Goal: Browse casually: Explore the website without a specific task or goal

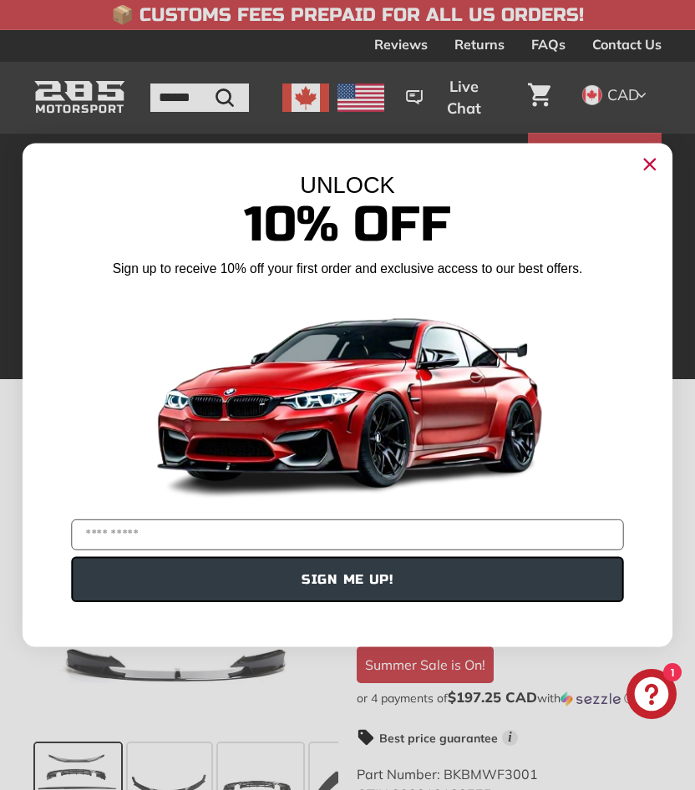
click at [642, 166] on circle "Close dialog" at bounding box center [649, 164] width 25 height 25
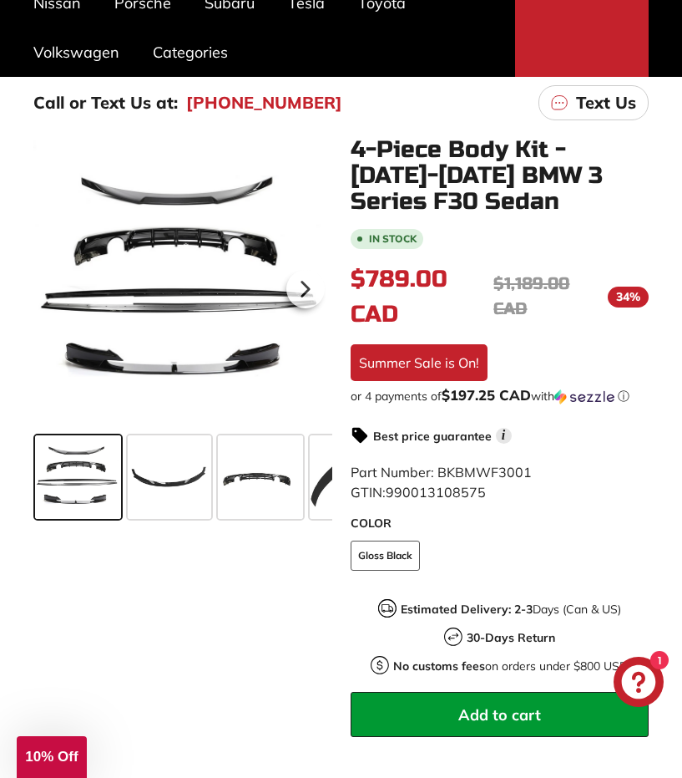
scroll to position [334, 0]
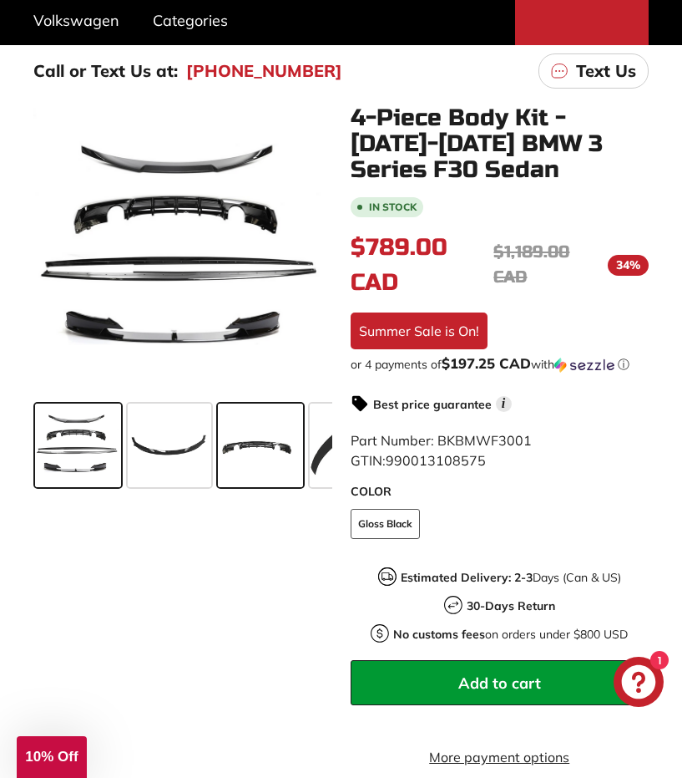
click at [246, 444] on span at bounding box center [260, 445] width 85 height 84
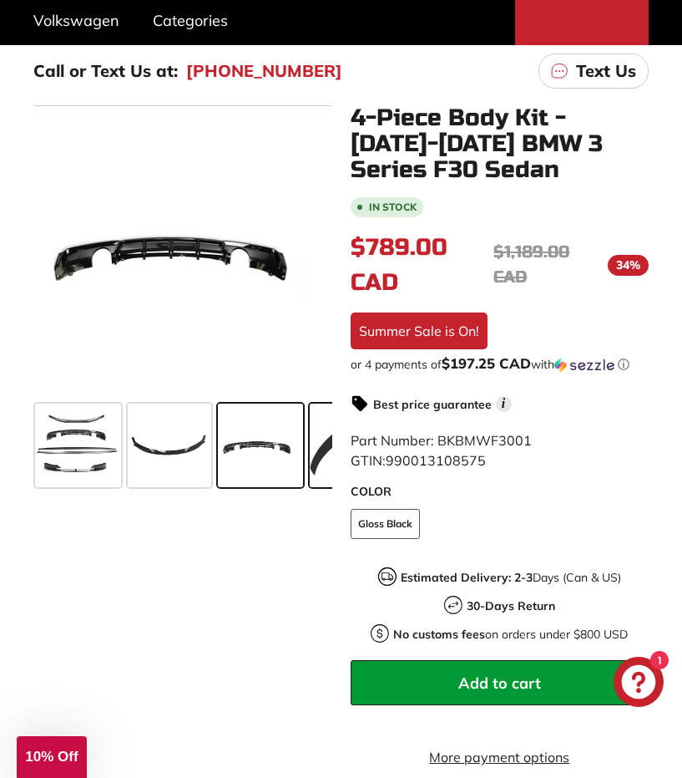
drag, startPoint x: 326, startPoint y: 438, endPoint x: 315, endPoint y: 445, distance: 12.7
click at [327, 438] on span at bounding box center [352, 445] width 84 height 84
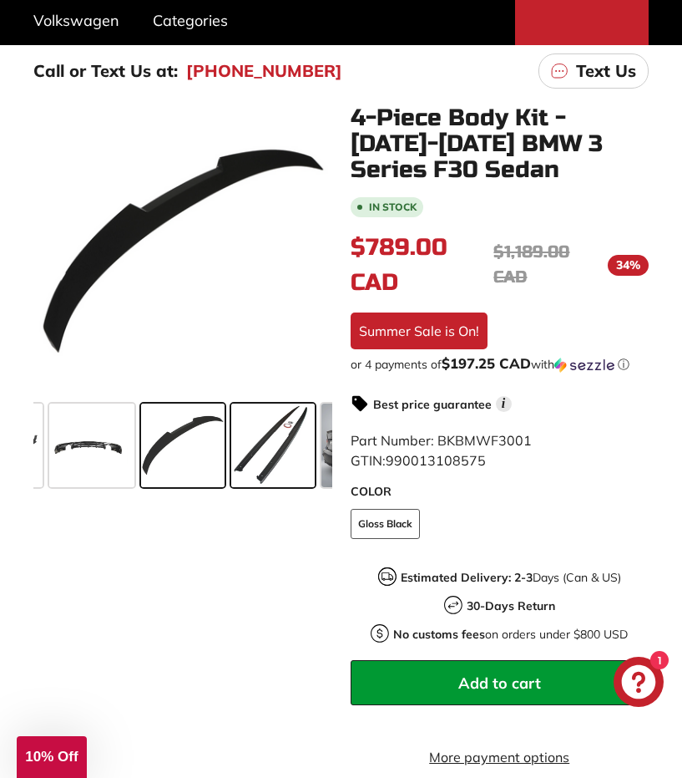
click at [312, 446] on span at bounding box center [273, 445] width 84 height 84
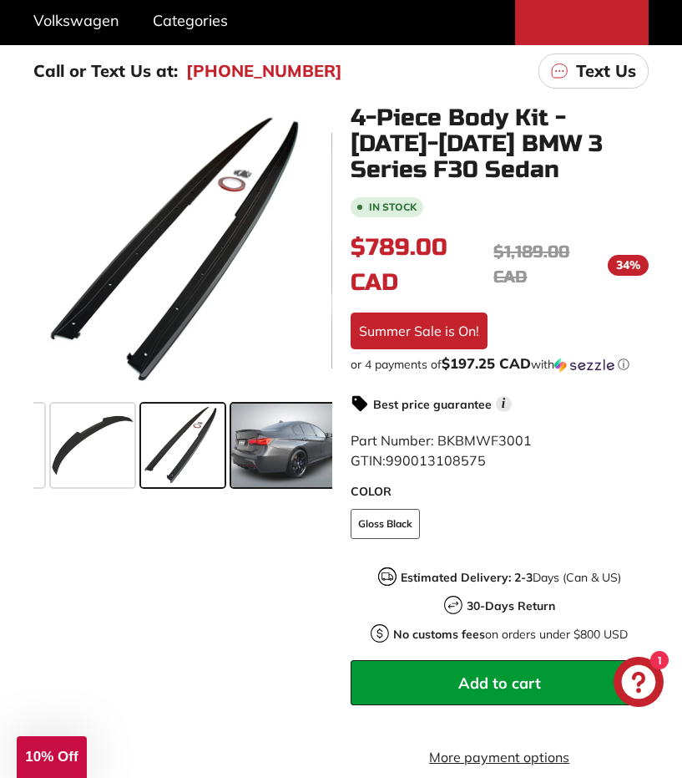
click at [314, 443] on span at bounding box center [284, 445] width 106 height 84
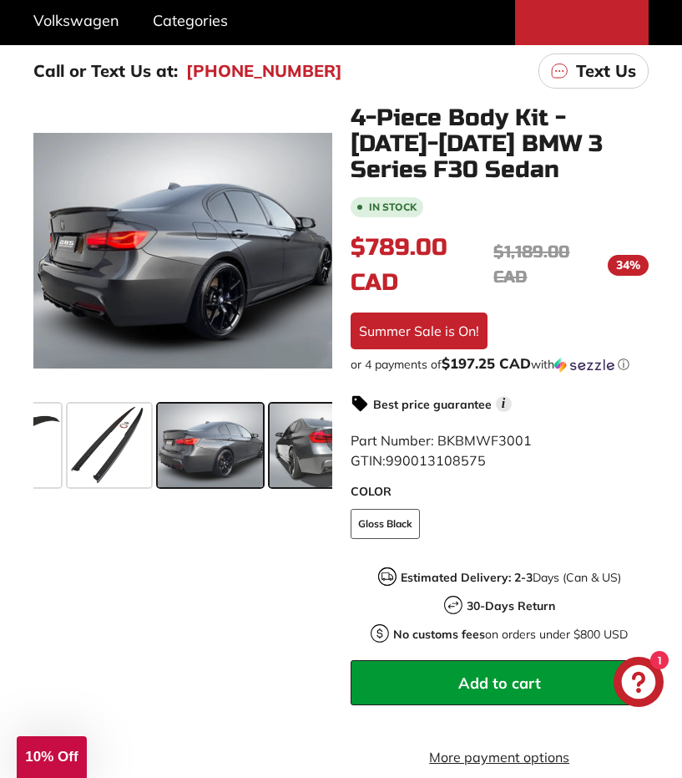
scroll to position [0, 361]
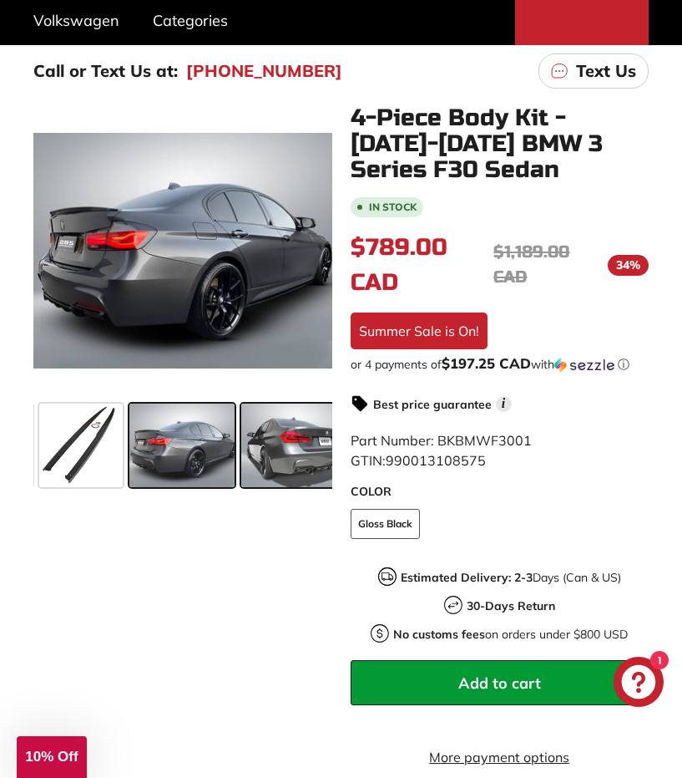
click at [261, 451] on span at bounding box center [296, 445] width 111 height 84
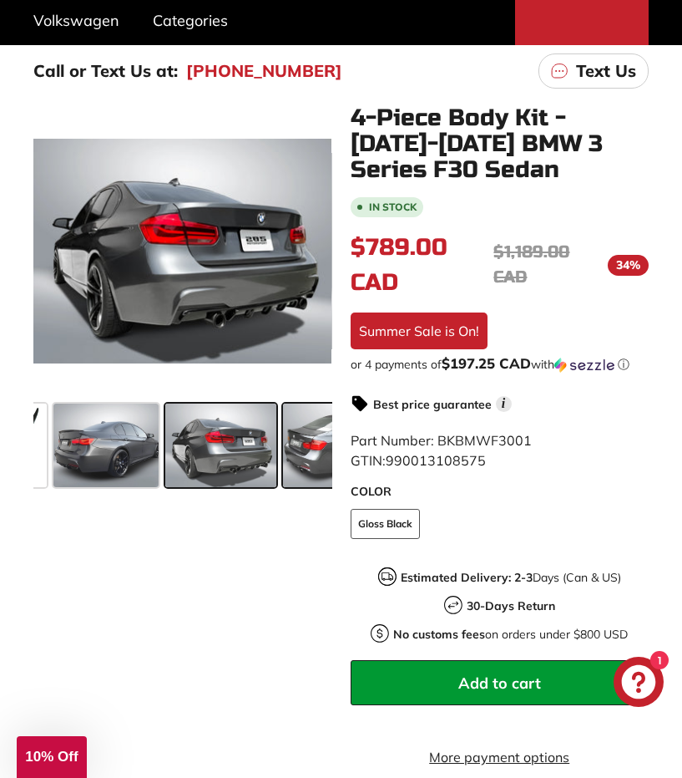
scroll to position [0, 475]
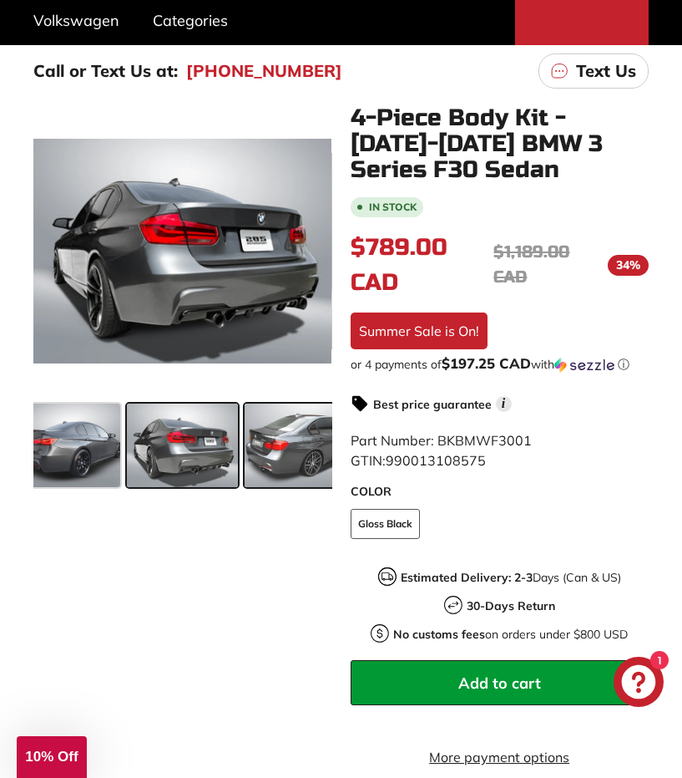
click at [279, 449] on span at bounding box center [307, 445] width 125 height 84
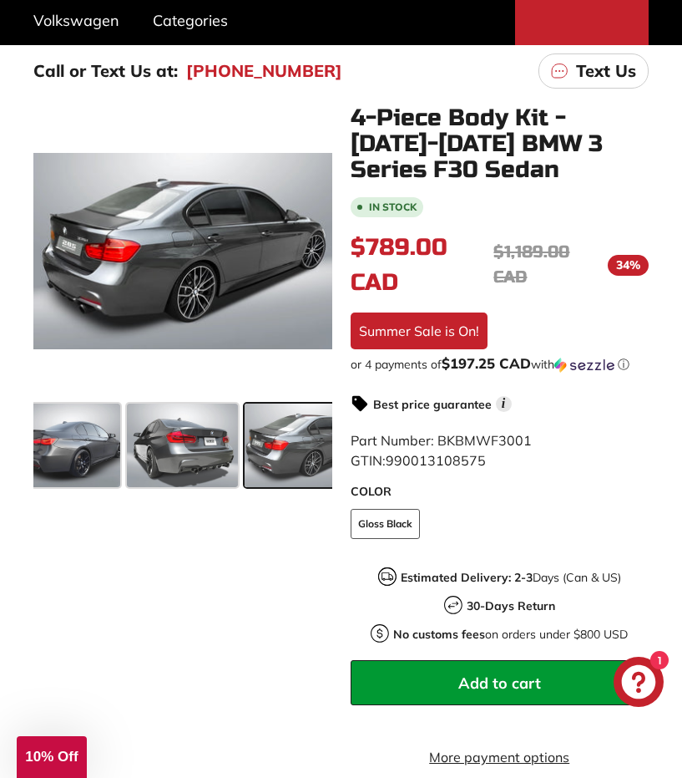
scroll to position [0, 600]
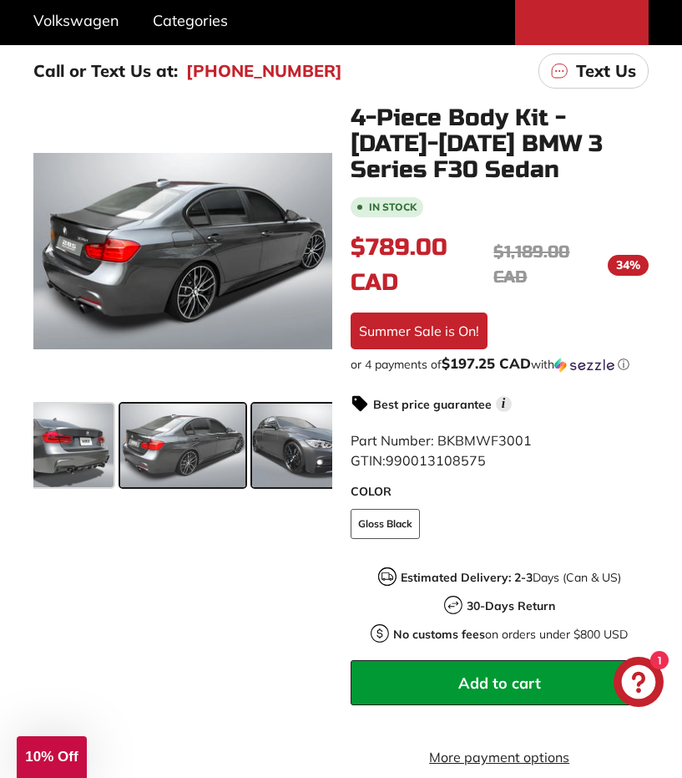
click at [270, 443] on span at bounding box center [305, 445] width 106 height 84
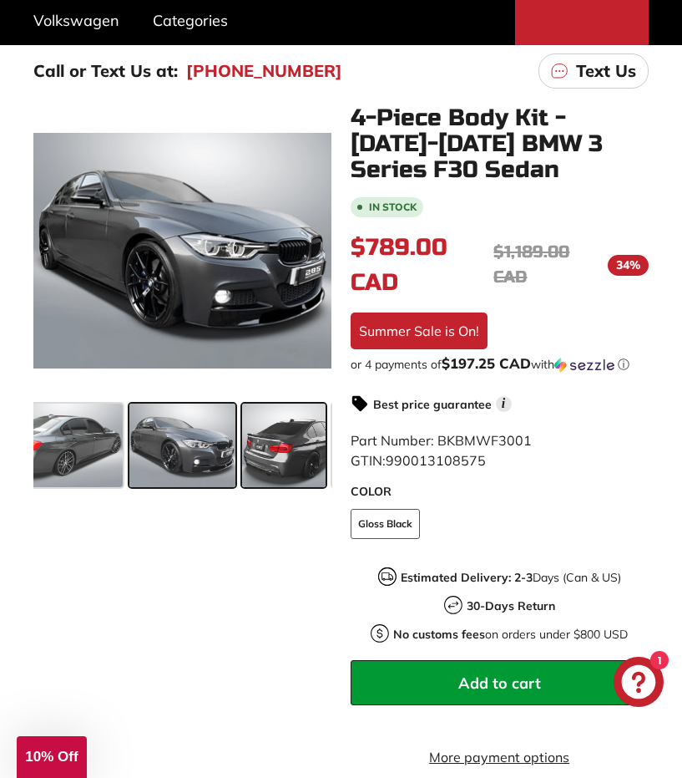
click at [280, 442] on span at bounding box center [284, 445] width 84 height 84
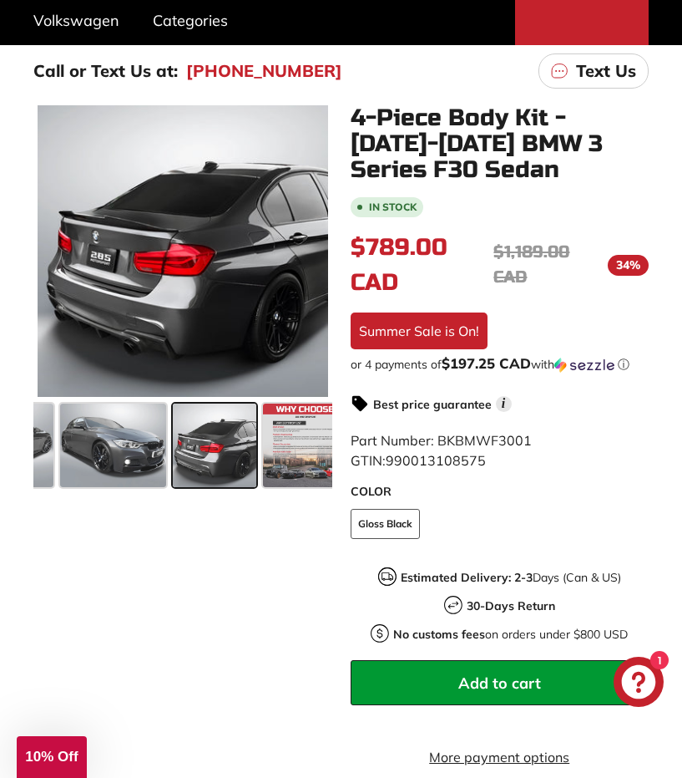
scroll to position [0, 809]
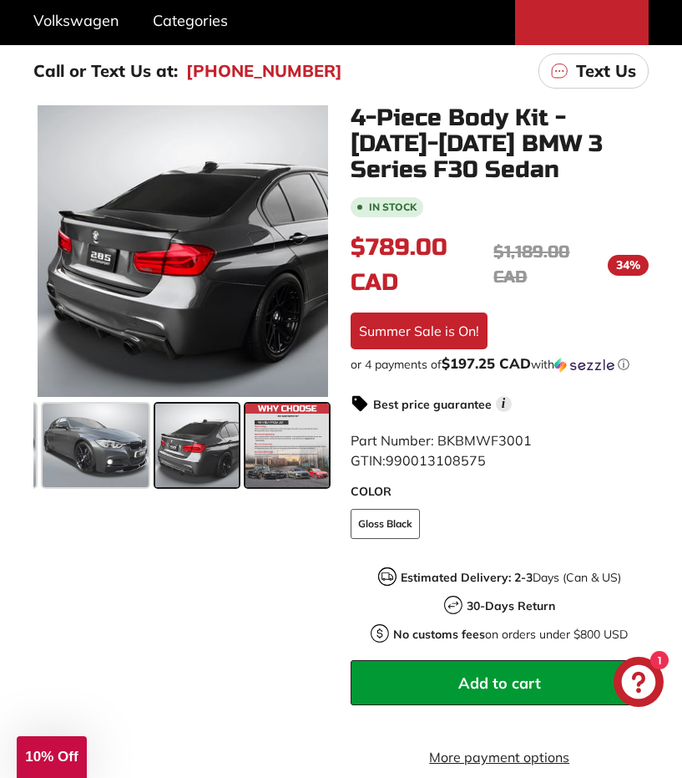
click at [280, 443] on span at bounding box center [288, 445] width 84 height 84
